Goal: Information Seeking & Learning: Learn about a topic

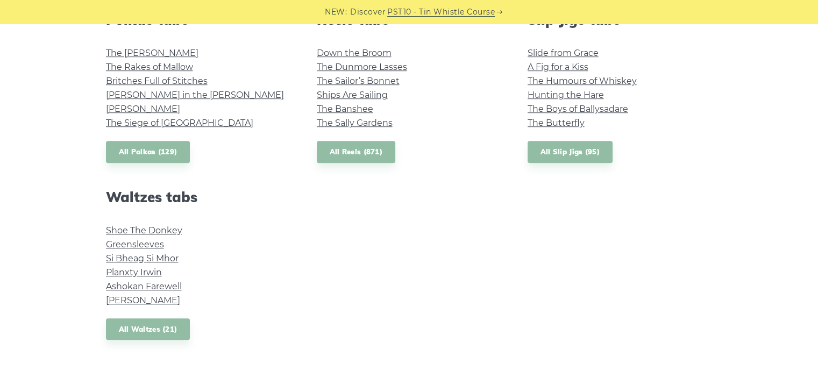
scroll to position [430, 0]
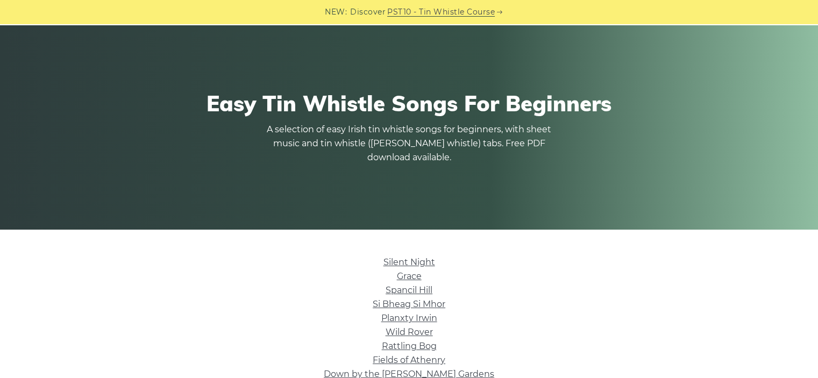
scroll to position [269, 0]
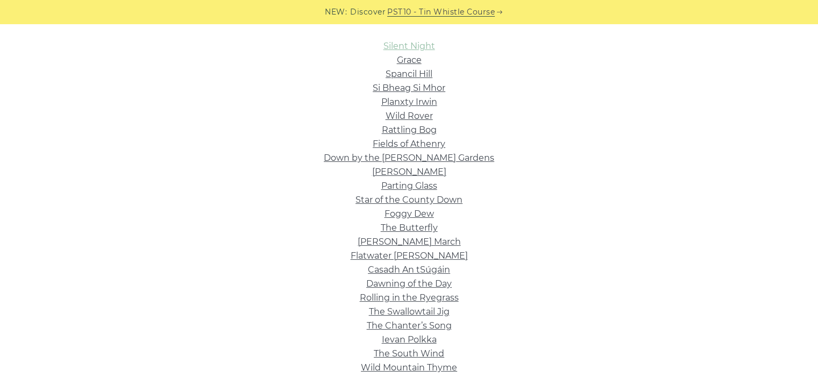
click at [390, 46] on link "Silent Night" at bounding box center [409, 46] width 52 height 10
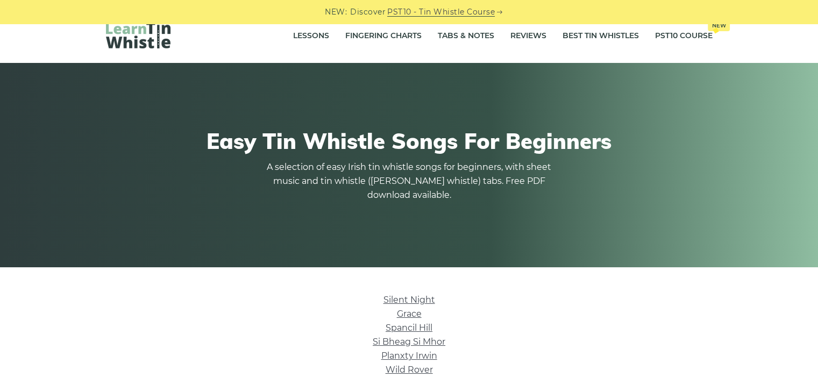
scroll to position [0, 0]
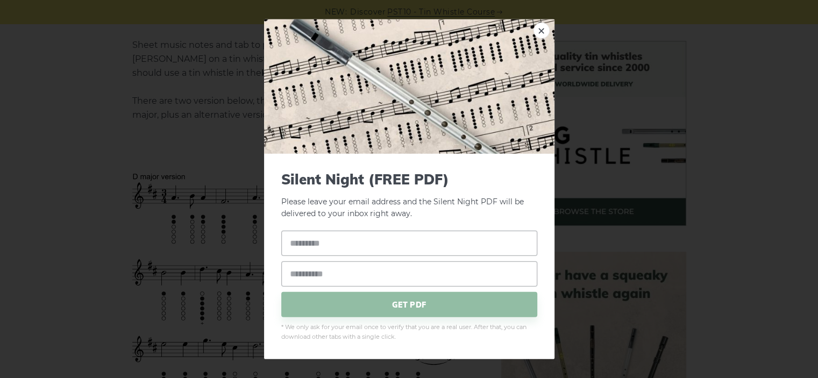
scroll to position [269, 0]
click at [105, 84] on div "× Silent Night (FREE PDF) Please leave your email address and the Silent Night …" at bounding box center [409, 189] width 818 height 378
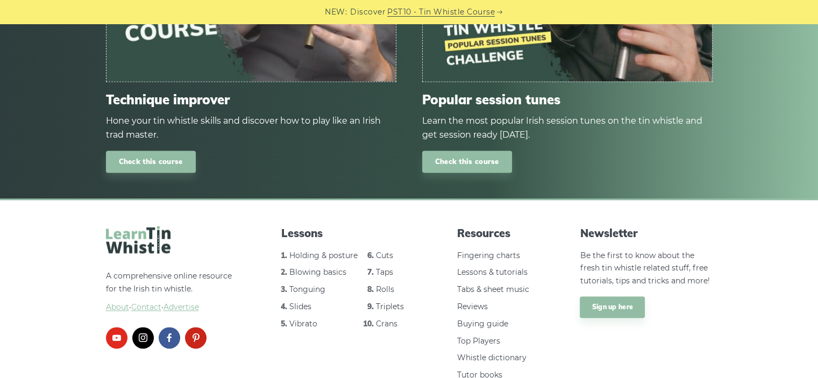
scroll to position [1540, 0]
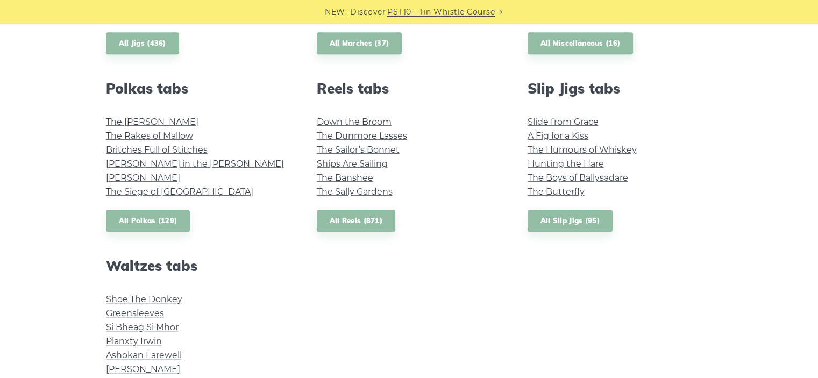
scroll to position [806, 0]
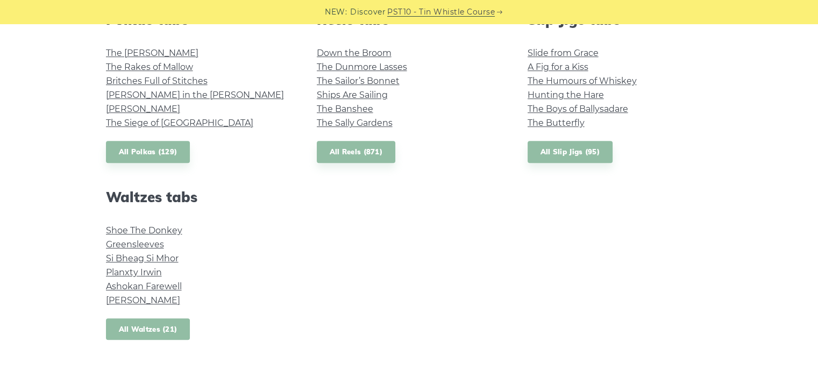
click at [144, 331] on link "All Waltzes (21)" at bounding box center [148, 329] width 84 height 22
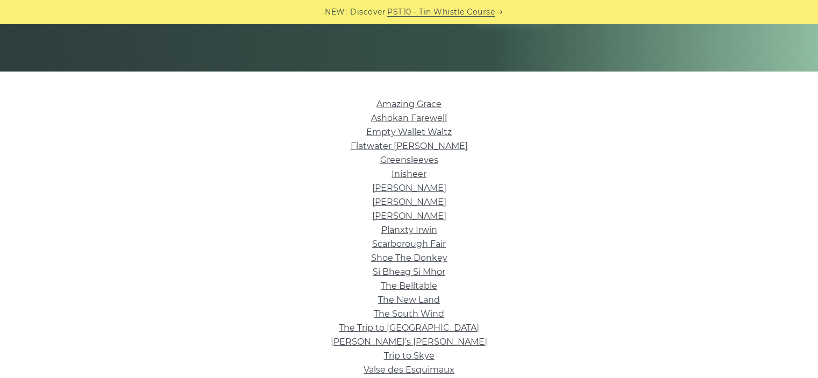
scroll to position [215, 0]
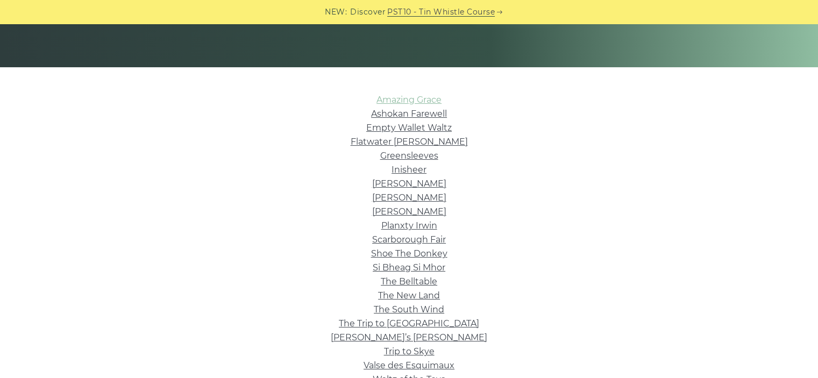
click at [408, 99] on link "Amazing Grace" at bounding box center [408, 100] width 65 height 10
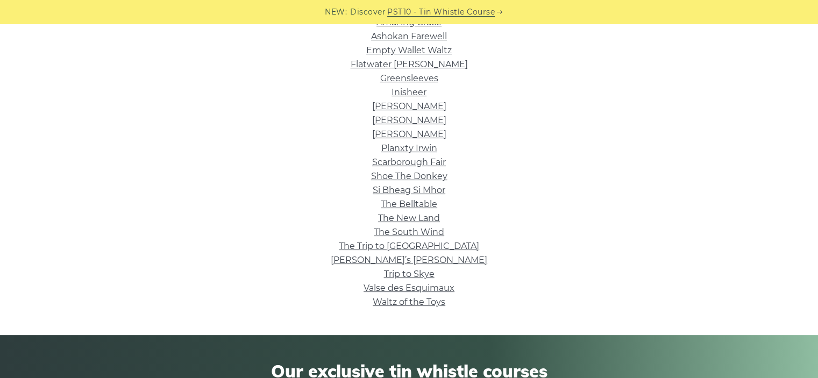
scroll to position [108, 0]
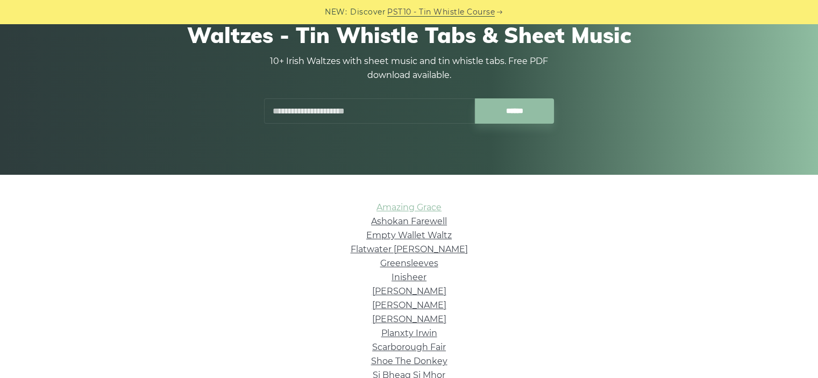
click at [389, 206] on link "Amazing Grace" at bounding box center [408, 207] width 65 height 10
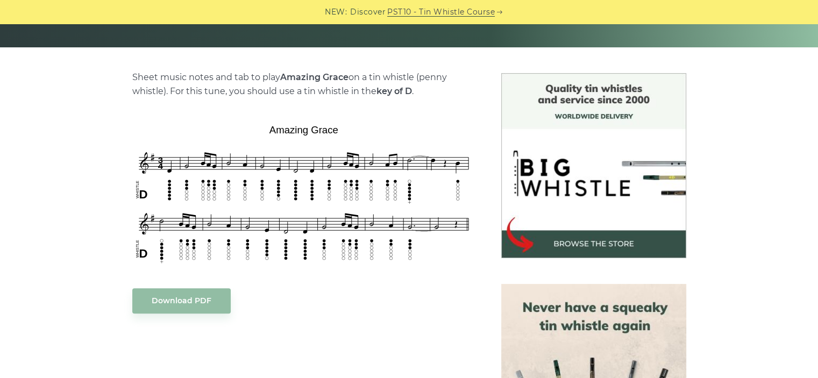
scroll to position [269, 0]
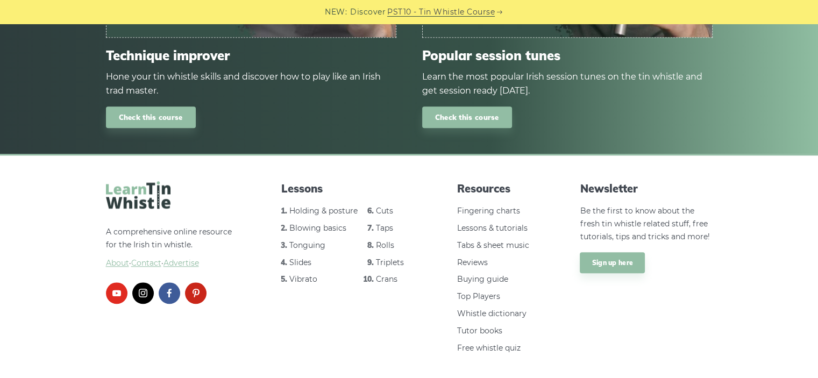
scroll to position [1134, 0]
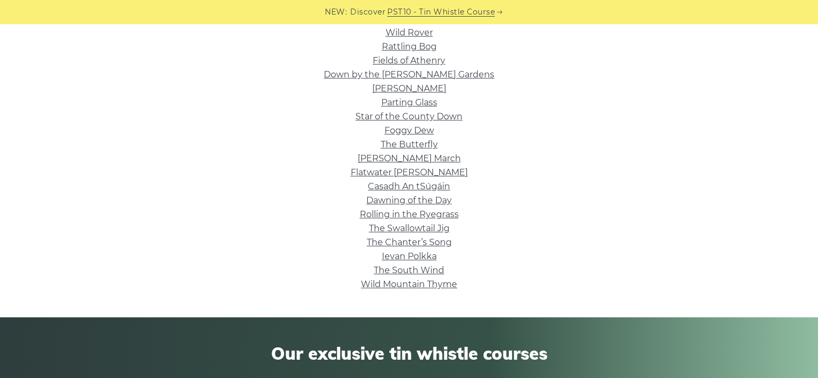
scroll to position [192, 0]
